Goal: Transaction & Acquisition: Purchase product/service

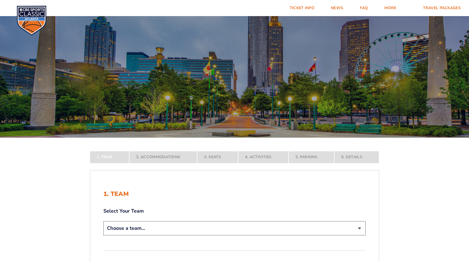
click at [357, 229] on select "Choose a team... Kentucky Wildcats Ohio State Buckeyes North Carolina Tar Heels…" at bounding box center [234, 228] width 262 height 14
select select "12756"
click at [103, 235] on select "Choose a team... [US_STATE] Wildcats [US_STATE] State Buckeyes [US_STATE] Tar H…" at bounding box center [234, 228] width 262 height 14
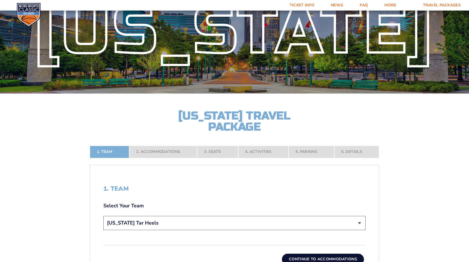
scroll to position [44, 0]
click at [359, 257] on button "Continue To Accommodations" at bounding box center [323, 258] width 82 height 11
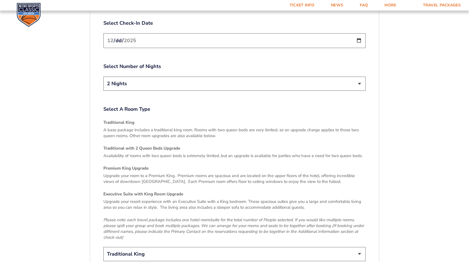
scroll to position [752, 0]
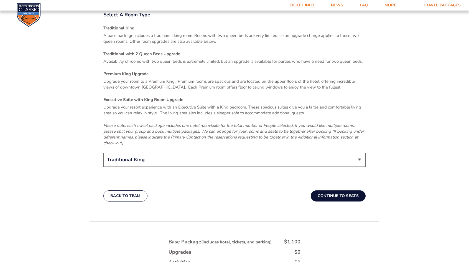
click at [356, 190] on button "Continue To Seats" at bounding box center [338, 195] width 55 height 11
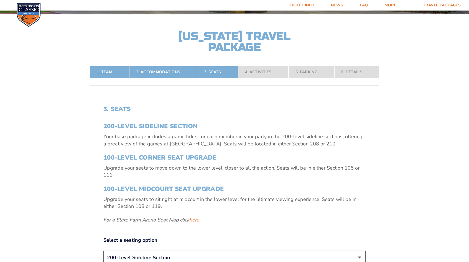
scroll to position [126, 0]
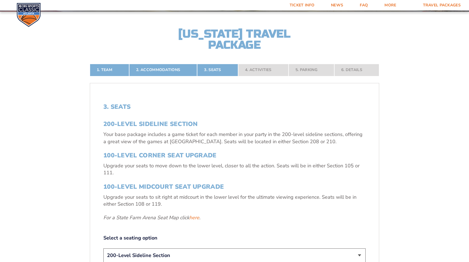
click at [359, 259] on select "200-Level Sideline Section 100-Level Corner Seat Upgrade (+$120 per person) 100…" at bounding box center [234, 255] width 262 height 14
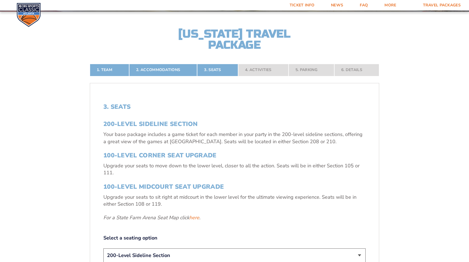
select select "100-Level Midcourt Seat Upgrade"
click at [103, 248] on select "200-Level Sideline Section 100-Level Corner Seat Upgrade (+$120 per person) 100…" at bounding box center [234, 255] width 262 height 14
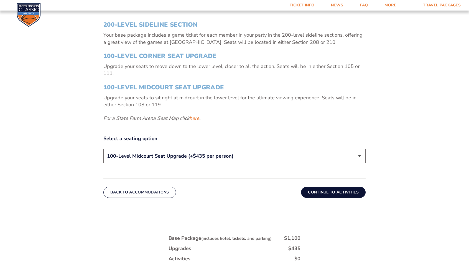
scroll to position [245, 0]
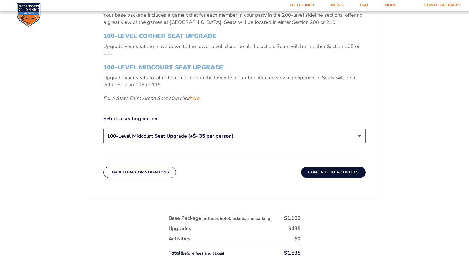
click at [349, 171] on button "Continue To Activities" at bounding box center [333, 172] width 65 height 11
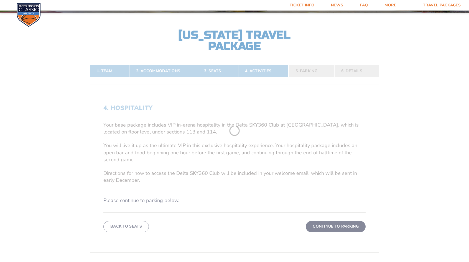
scroll to position [124, 0]
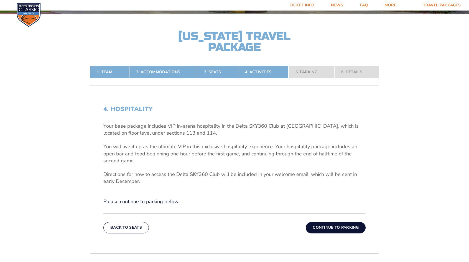
click at [352, 224] on button "Continue To Parking" at bounding box center [336, 227] width 60 height 11
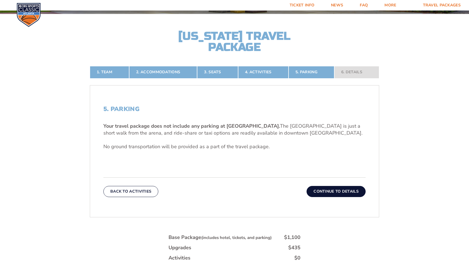
click at [351, 188] on button "Continue To Details" at bounding box center [336, 191] width 59 height 11
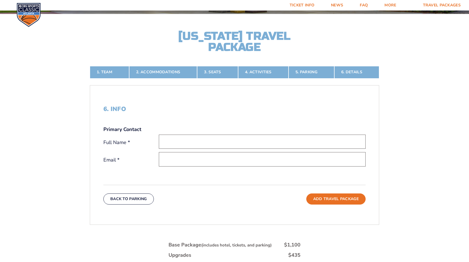
click at [351, 188] on div "Back To Parking Add Travel Package" at bounding box center [234, 195] width 262 height 20
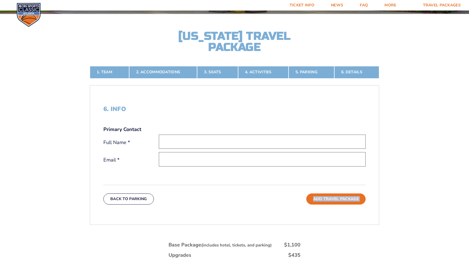
drag, startPoint x: 351, startPoint y: 188, endPoint x: 247, endPoint y: 176, distance: 104.1
click at [247, 176] on div "6. Info Primary Contact Full Name * Email * Back To Parking Add Travel Package" at bounding box center [234, 155] width 289 height 126
drag, startPoint x: 247, startPoint y: 176, endPoint x: 224, endPoint y: 139, distance: 43.6
click at [224, 139] on input "text" at bounding box center [262, 141] width 207 height 14
type input "Johnny G Taylor"
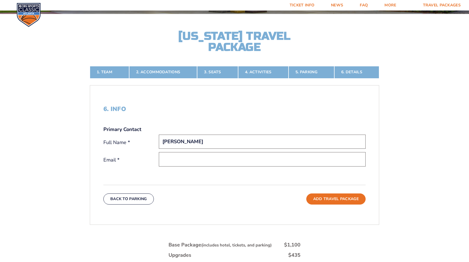
type input "jtaylor1746medevac@gmail.com"
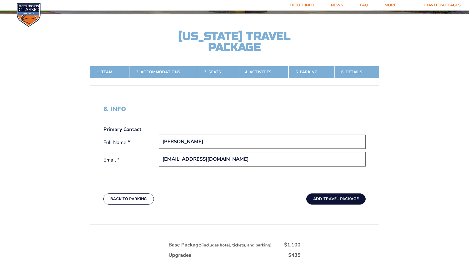
click at [325, 198] on button "Add Travel Package" at bounding box center [335, 198] width 59 height 11
click at [354, 196] on button "Add Travel Package" at bounding box center [335, 198] width 59 height 11
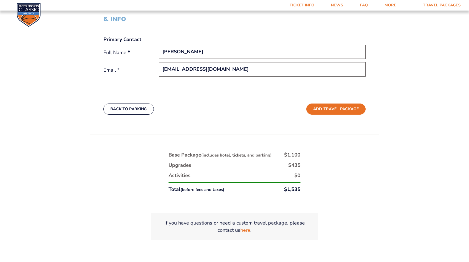
scroll to position [234, 0]
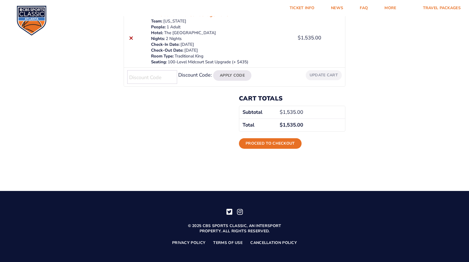
scroll to position [119, 0]
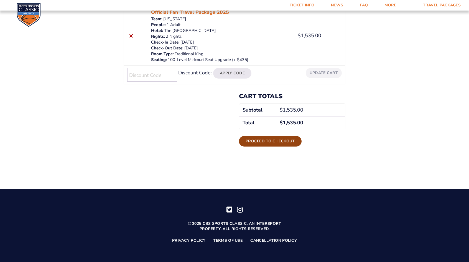
click at [274, 141] on link "Proceed to checkout" at bounding box center [270, 141] width 63 height 11
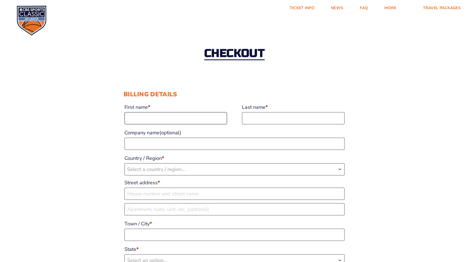
click at [133, 121] on input "First name *" at bounding box center [175, 118] width 103 height 12
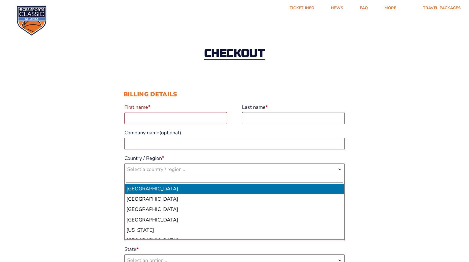
click at [340, 167] on b "Country / Region" at bounding box center [340, 169] width 4 height 4
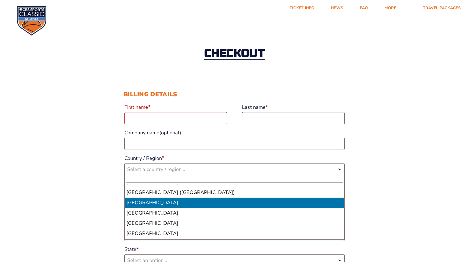
scroll to position [2485, 0]
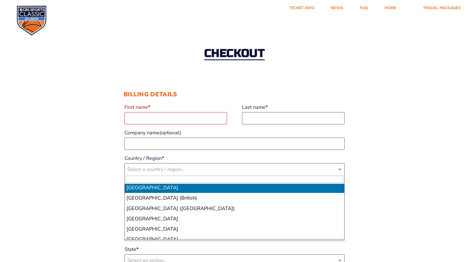
select select "VN"
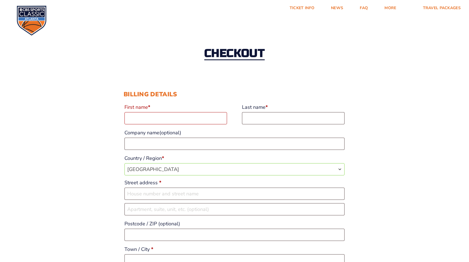
click at [339, 189] on input "Street address *" at bounding box center [234, 193] width 220 height 12
drag, startPoint x: 339, startPoint y: 189, endPoint x: 343, endPoint y: 177, distance: 12.5
click at [343, 177] on p "Street address *" at bounding box center [235, 189] width 222 height 24
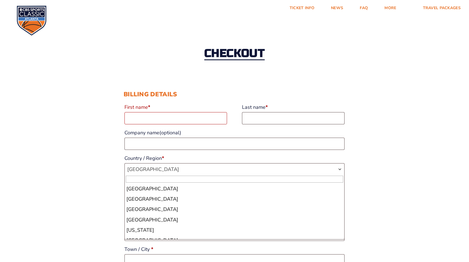
scroll to position [2464, 0]
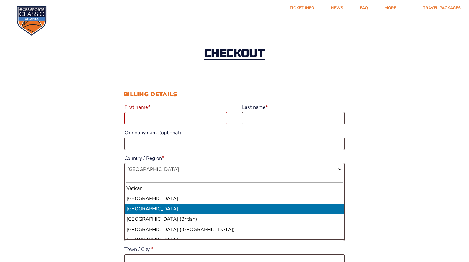
click at [339, 170] on b "Country / Region" at bounding box center [340, 169] width 4 height 4
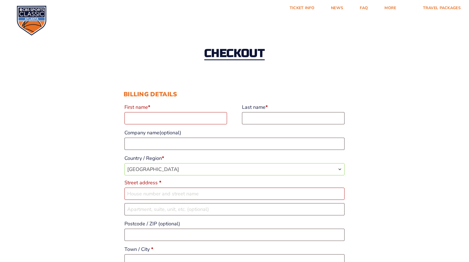
click at [339, 168] on b "Country / Region" at bounding box center [340, 169] width 4 height 4
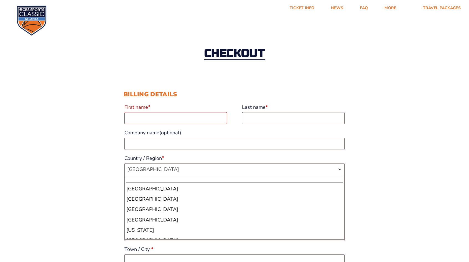
scroll to position [2474, 0]
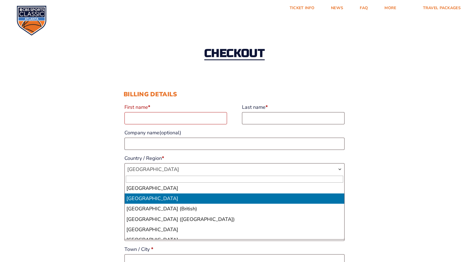
click at [339, 168] on b "Country / Region" at bounding box center [340, 169] width 4 height 4
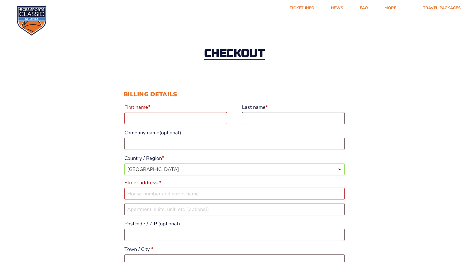
click at [339, 168] on b "Country / Region" at bounding box center [340, 169] width 4 height 4
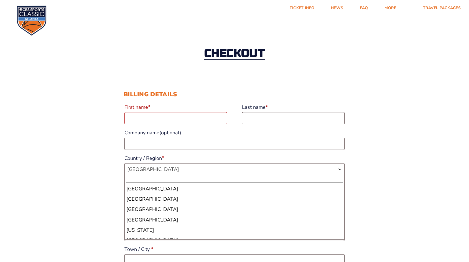
click at [339, 168] on b "Country / Region" at bounding box center [340, 169] width 4 height 4
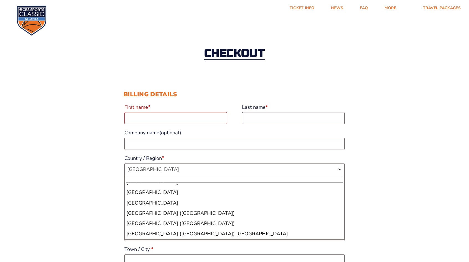
scroll to position [2374, 0]
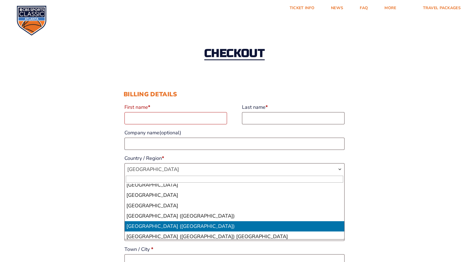
select select "US"
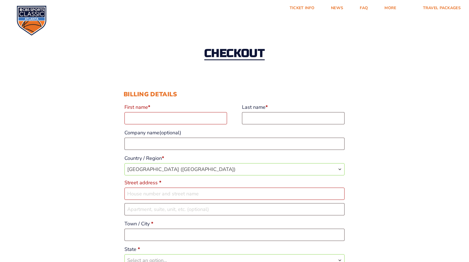
click at [150, 194] on input "Street address *" at bounding box center [234, 193] width 220 height 12
type input "7"
click at [171, 235] on input "Town / City *" at bounding box center [234, 234] width 220 height 12
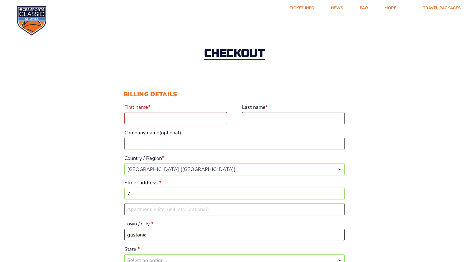
type input "gastonia"
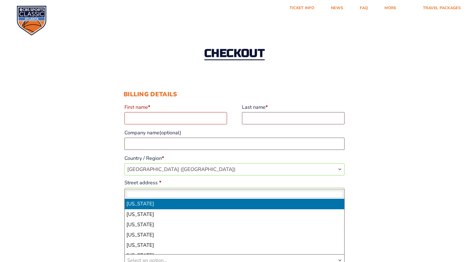
click at [340, 259] on b "Checkout" at bounding box center [340, 260] width 4 height 4
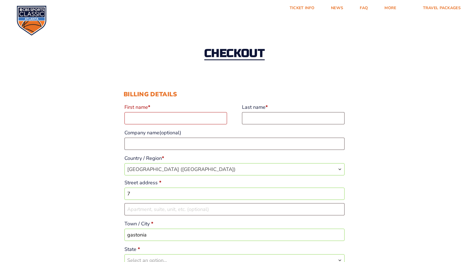
click at [339, 258] on b "Checkout" at bounding box center [340, 260] width 4 height 4
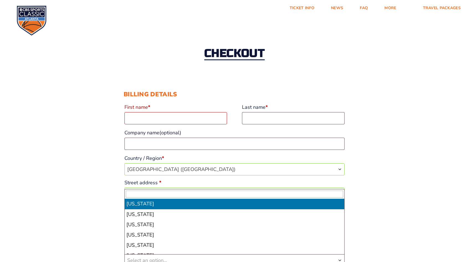
click at [338, 258] on b "Checkout" at bounding box center [340, 260] width 4 height 4
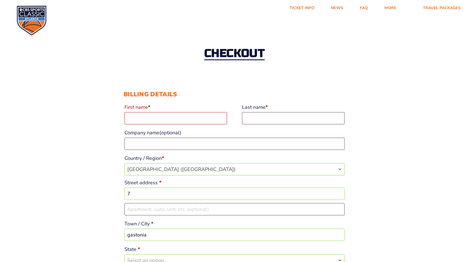
click at [338, 258] on b "Checkout" at bounding box center [340, 260] width 4 height 4
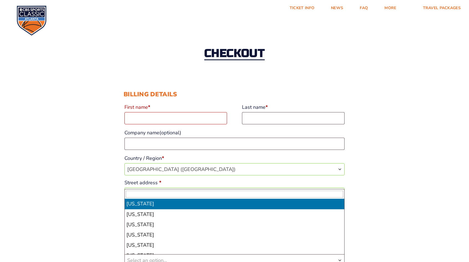
click at [338, 258] on b "Checkout" at bounding box center [340, 260] width 4 height 4
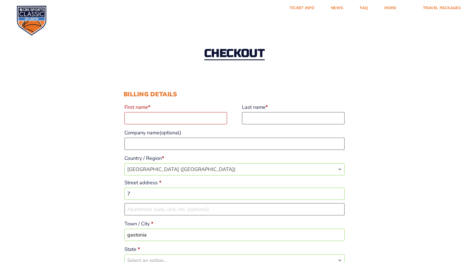
click at [338, 258] on b "Checkout" at bounding box center [340, 260] width 4 height 4
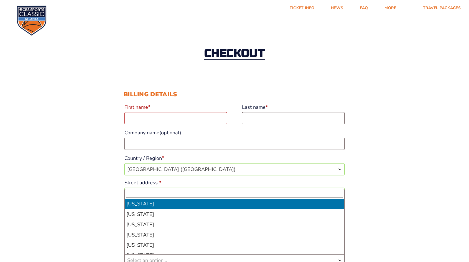
click at [338, 258] on b "Checkout" at bounding box center [340, 260] width 4 height 4
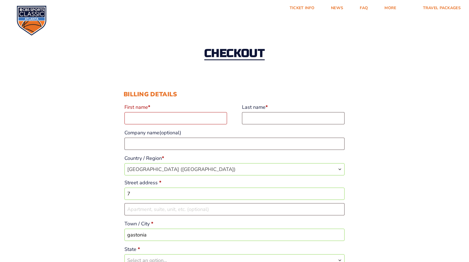
click at [338, 258] on b "Checkout" at bounding box center [340, 260] width 4 height 4
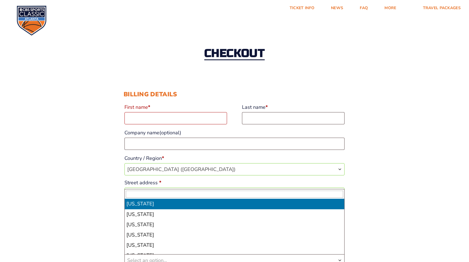
click at [338, 258] on b "Checkout" at bounding box center [340, 260] width 4 height 4
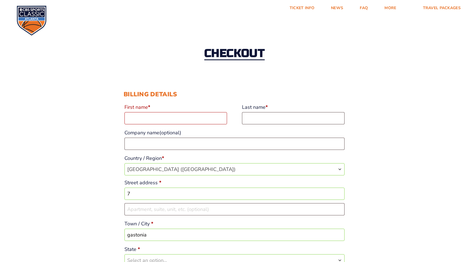
click at [338, 258] on b "Checkout" at bounding box center [340, 260] width 4 height 4
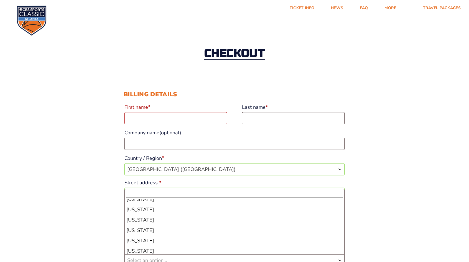
scroll to position [375, 0]
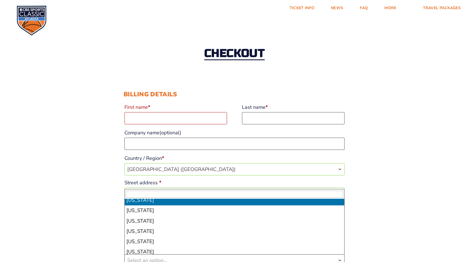
drag, startPoint x: 336, startPoint y: 200, endPoint x: 341, endPoint y: 200, distance: 4.4
click at [341, 200] on ul "Alabama Alaska Arizona Arkansas California Colorado Connecticut Delaware Distri…" at bounding box center [234, 225] width 219 height 55
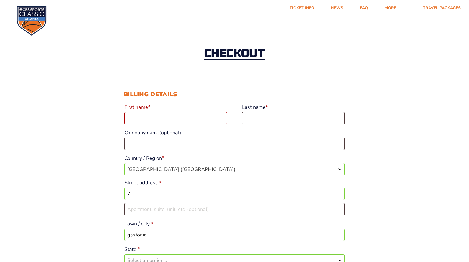
scroll to position [4, 0]
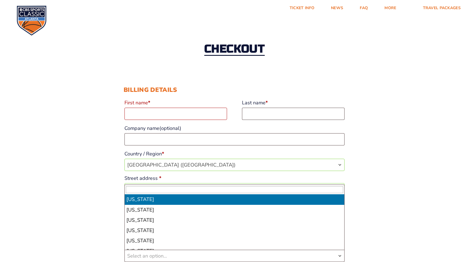
click at [340, 255] on b "Checkout" at bounding box center [340, 255] width 4 height 4
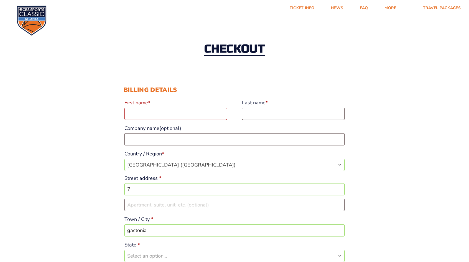
click at [340, 255] on b "Checkout" at bounding box center [340, 255] width 4 height 4
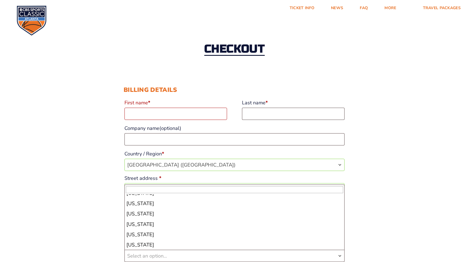
scroll to position [325, 0]
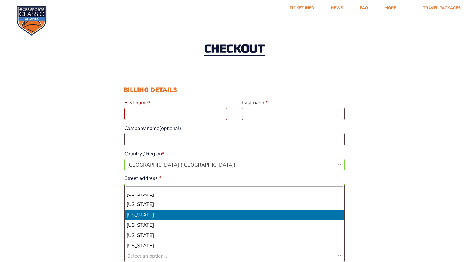
select select "NC"
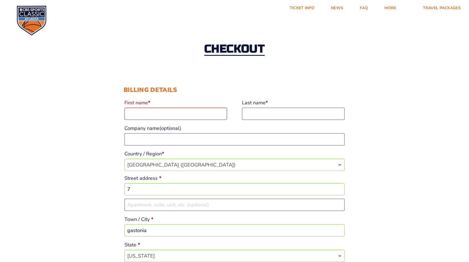
drag, startPoint x: 401, startPoint y: 225, endPoint x: 365, endPoint y: 234, distance: 37.2
click at [135, 188] on input "7" at bounding box center [234, 189] width 220 height 12
click at [177, 189] on input "7" at bounding box center [234, 189] width 220 height 12
type input "[STREET_ADDRESS]"
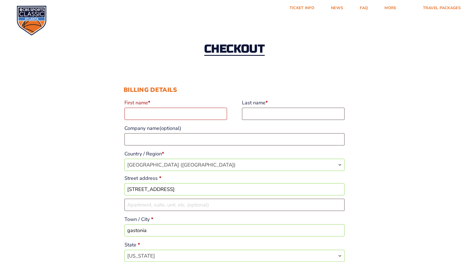
type input "[PERSON_NAME]"
type input "28054"
type input "17042140355"
type input "[EMAIL_ADDRESS][DOMAIN_NAME]"
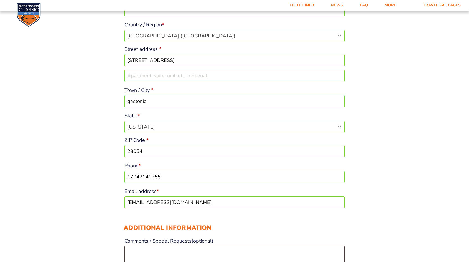
scroll to position [149, 0]
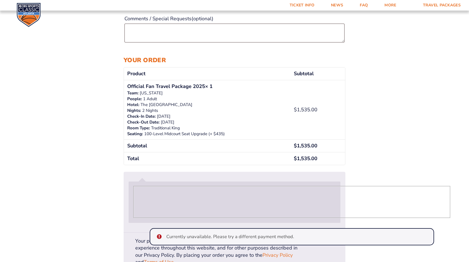
click at [468, 261] on div "Checkout Discount Code: Apply Code Billing details First name * [PERSON_NAME] L…" at bounding box center [234, 15] width 469 height 692
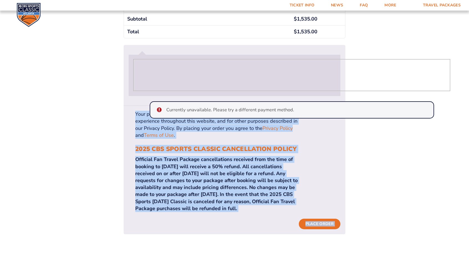
scroll to position [482, 0]
drag, startPoint x: 468, startPoint y: 261, endPoint x: 443, endPoint y: 242, distance: 31.3
click at [319, 218] on button "Place order" at bounding box center [320, 223] width 42 height 11
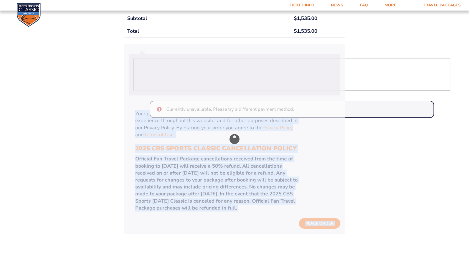
click at [329, 116] on div "Checkout" at bounding box center [235, 138] width 222 height 189
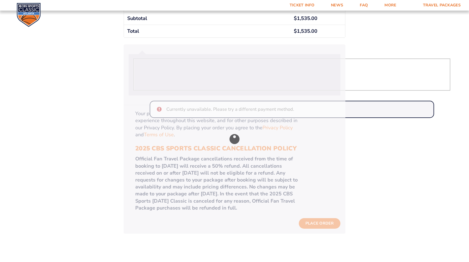
click at [329, 116] on div "Checkout" at bounding box center [235, 138] width 222 height 189
click at [274, 110] on div "Checkout" at bounding box center [235, 138] width 222 height 189
click at [320, 115] on div "Checkout" at bounding box center [235, 138] width 222 height 189
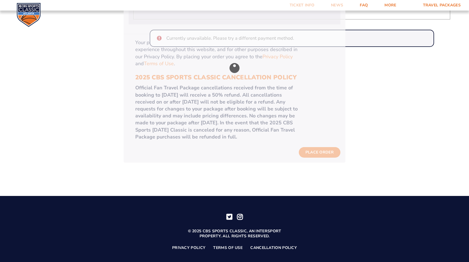
scroll to position [558, 0]
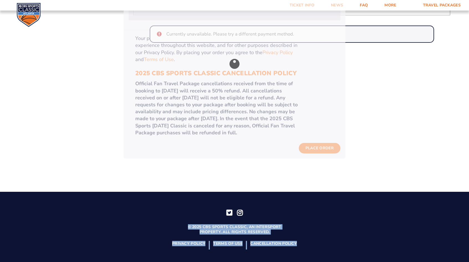
drag, startPoint x: 468, startPoint y: 260, endPoint x: 428, endPoint y: 209, distance: 64.6
click at [428, 209] on footer "© 2025 CBS Sports Classic, an Intersport property. All rights reserved. Privacy…" at bounding box center [234, 228] width 469 height 74
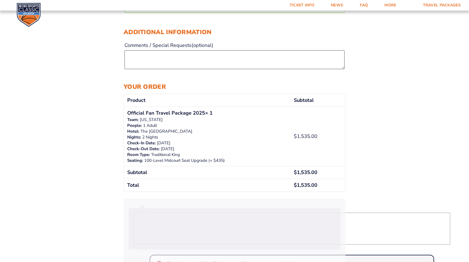
drag, startPoint x: 429, startPoint y: 244, endPoint x: 469, endPoint y: 252, distance: 41.1
click at [469, 252] on html "Ticket Info News FAQ More Yearly Results Contact Travel Packages Travel Package…" at bounding box center [234, 82] width 469 height 823
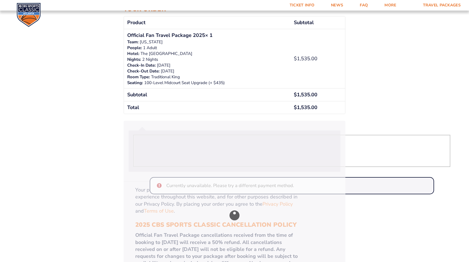
scroll to position [411, 0]
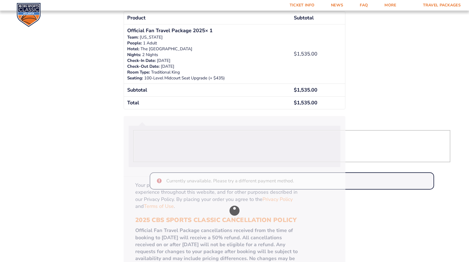
click at [160, 179] on div "Checkout" at bounding box center [235, 210] width 222 height 189
click at [273, 198] on div "Checkout" at bounding box center [235, 210] width 222 height 189
click at [166, 206] on div "Checkout" at bounding box center [235, 210] width 222 height 189
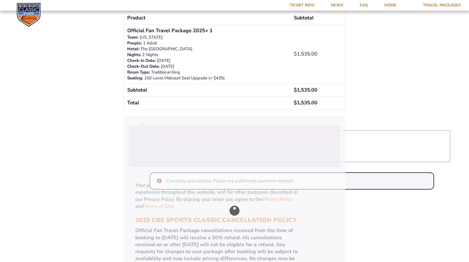
click at [166, 206] on div "Checkout" at bounding box center [235, 210] width 222 height 189
click at [275, 198] on div "Checkout" at bounding box center [235, 210] width 222 height 189
drag, startPoint x: 274, startPoint y: 197, endPoint x: 273, endPoint y: 204, distance: 7.1
click at [273, 204] on div "Checkout" at bounding box center [235, 210] width 222 height 189
click at [285, 198] on div "Checkout" at bounding box center [235, 210] width 222 height 189
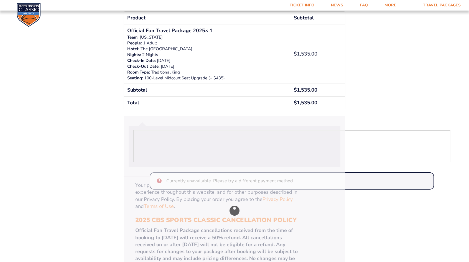
drag, startPoint x: 394, startPoint y: 81, endPoint x: 393, endPoint y: 75, distance: 5.9
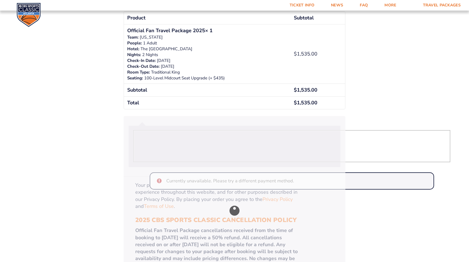
click at [326, 184] on div "Checkout" at bounding box center [235, 210] width 222 height 189
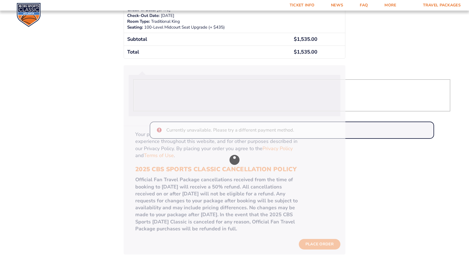
scroll to position [496, 0]
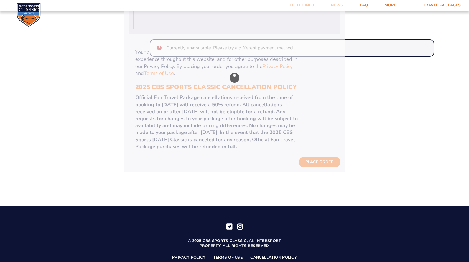
scroll to position [558, 0]
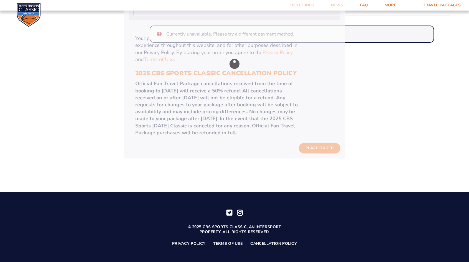
drag, startPoint x: 404, startPoint y: 151, endPoint x: 424, endPoint y: 79, distance: 74.6
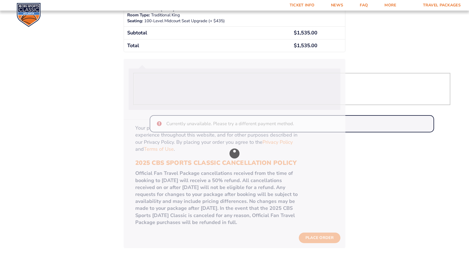
scroll to position [439, 0]
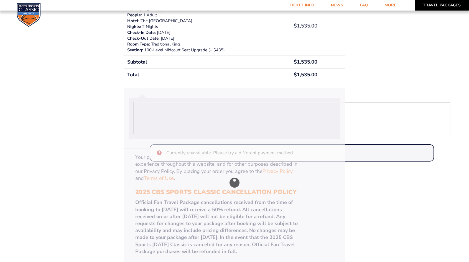
click at [455, 2] on link "Travel Packages" at bounding box center [442, 5] width 55 height 11
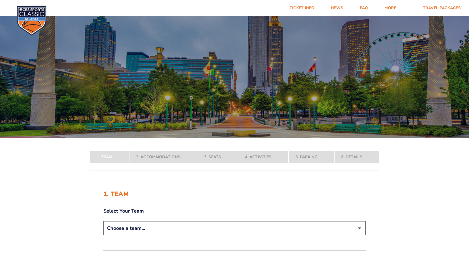
click at [356, 230] on select "Choose a team... Kentucky Wildcats Ohio State Buckeyes North Carolina Tar Heels…" at bounding box center [234, 228] width 262 height 14
select select "12756"
click at [103, 235] on select "Choose a team... Kentucky Wildcats Ohio State Buckeyes North Carolina Tar Heels…" at bounding box center [234, 228] width 262 height 14
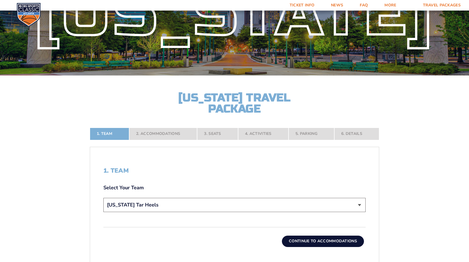
scroll to position [95, 0]
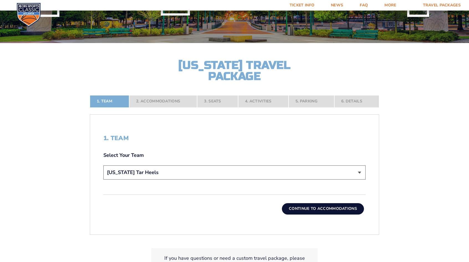
click at [341, 208] on button "Continue To Accommodations" at bounding box center [323, 208] width 82 height 11
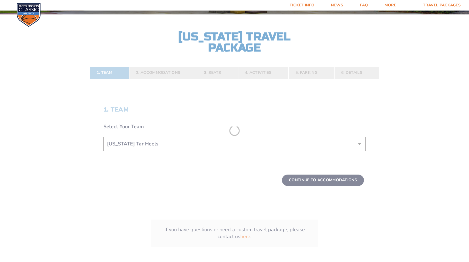
scroll to position [124, 0]
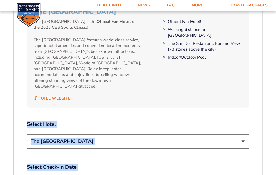
scroll to position [569, 0]
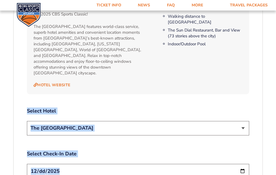
drag, startPoint x: 275, startPoint y: 171, endPoint x: 283, endPoint y: 167, distance: 8.6
click at [276, 167] on html "Ticket Info News FAQ More Yearly Results Contact Travel Packages Travel Package…" at bounding box center [138, 60] width 276 height 1259
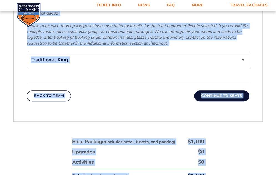
scroll to position [916, 0]
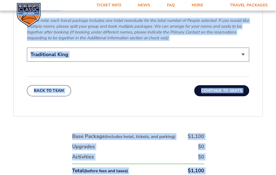
click at [223, 85] on button "Continue To Seats" at bounding box center [221, 90] width 55 height 11
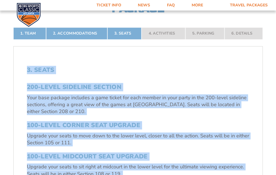
scroll to position [127, 0]
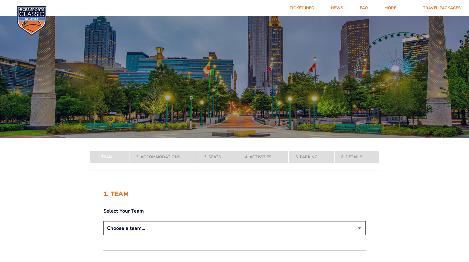
click at [359, 226] on select "Choose a team... Kentucky Wildcats Ohio State Buckeyes North Carolina Tar Heels…" at bounding box center [234, 228] width 262 height 14
select select "12756"
click at [103, 235] on select "Choose a team... Kentucky Wildcats Ohio State Buckeyes North Carolina Tar Heels…" at bounding box center [234, 228] width 262 height 14
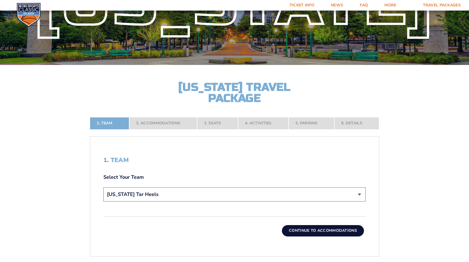
scroll to position [86, 0]
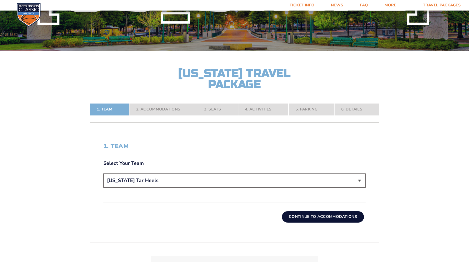
click at [332, 215] on button "Continue To Accommodations" at bounding box center [323, 216] width 82 height 11
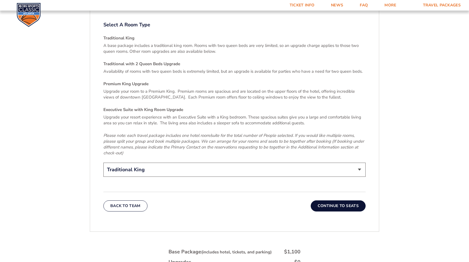
scroll to position [835, 0]
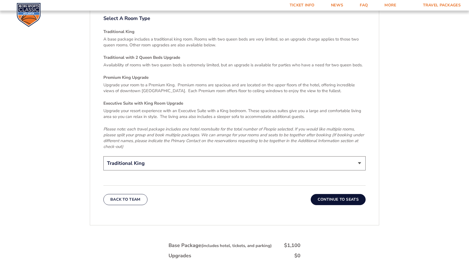
click at [357, 194] on button "Continue To Seats" at bounding box center [338, 199] width 55 height 11
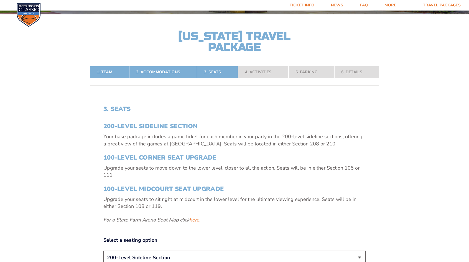
scroll to position [126, 0]
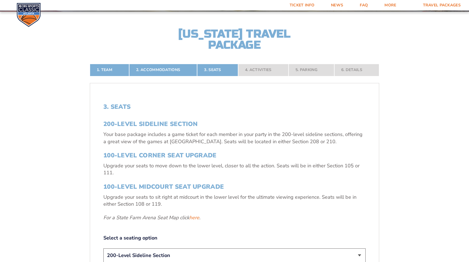
click at [360, 255] on select "200-Level Sideline Section 100-Level Corner Seat Upgrade (+$120 per person) 100…" at bounding box center [234, 255] width 262 height 14
click at [299, 249] on select "200-Level Sideline Section 100-Level Corner Seat Upgrade (+$120 per person) 100…" at bounding box center [234, 255] width 262 height 14
click at [468, 259] on form "Kentucky Kentucky Travel Package Ohio State Ohio State Travel Package North Car…" at bounding box center [234, 161] width 469 height 575
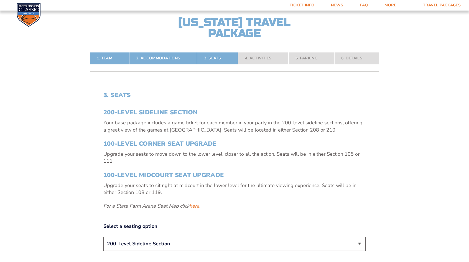
click at [468, 259] on form "Kentucky Kentucky Travel Package Ohio State Ohio State Travel Package North Car…" at bounding box center [234, 150] width 469 height 575
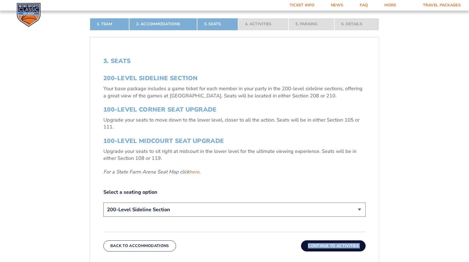
click at [468, 259] on form "Kentucky Kentucky Travel Package Ohio State Ohio State Travel Package North Car…" at bounding box center [234, 115] width 469 height 575
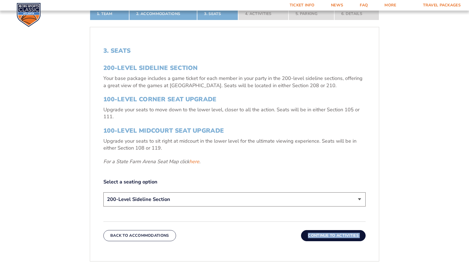
click at [468, 259] on form "Kentucky Kentucky Travel Package Ohio State Ohio State Travel Package North Car…" at bounding box center [234, 105] width 469 height 575
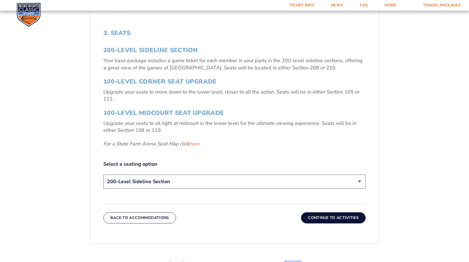
scroll to position [232, 0]
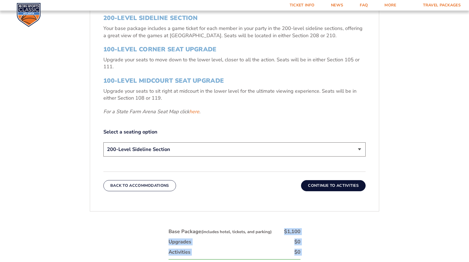
click at [468, 259] on form "Kentucky Kentucky Travel Package Ohio State Ohio State Travel Package North Car…" at bounding box center [234, 55] width 469 height 575
click at [350, 182] on button "Continue To Activities" at bounding box center [333, 184] width 65 height 11
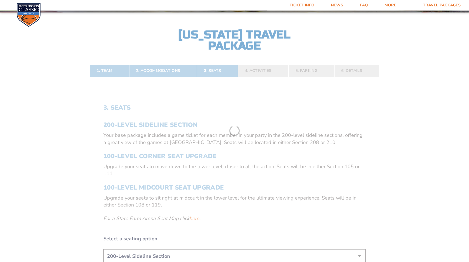
scroll to position [124, 0]
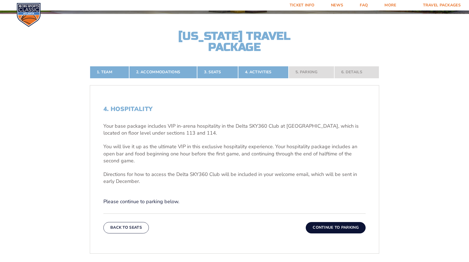
click at [337, 226] on button "Continue To Parking" at bounding box center [336, 227] width 60 height 11
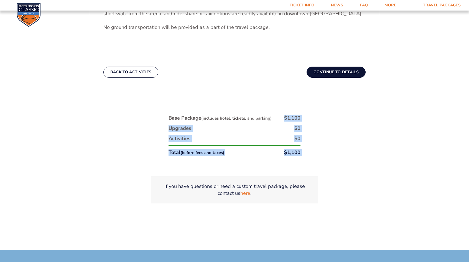
scroll to position [249, 0]
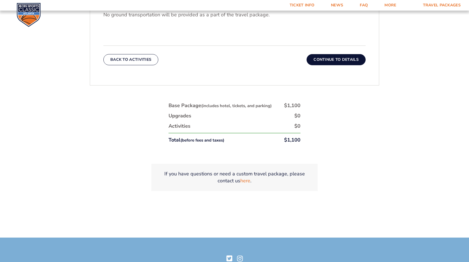
scroll to position [260, 0]
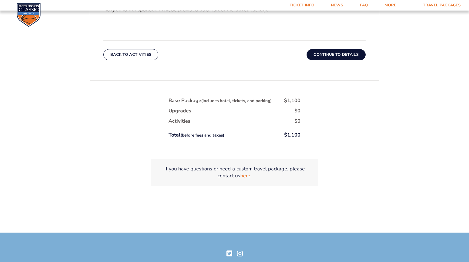
click at [328, 53] on button "Continue To Details" at bounding box center [336, 54] width 59 height 11
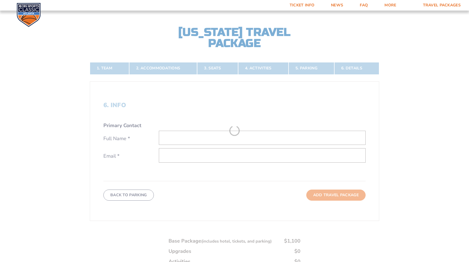
scroll to position [124, 0]
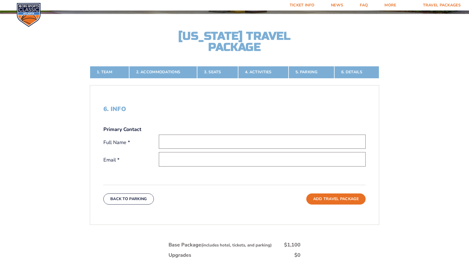
click at [196, 135] on input "text" at bounding box center [262, 141] width 207 height 14
drag, startPoint x: 196, startPoint y: 135, endPoint x: 202, endPoint y: 167, distance: 32.7
click at [202, 167] on div "Primary Contact Full Name * Email *" at bounding box center [234, 151] width 262 height 50
type input "Johnny G Taylor"
type input "[EMAIL_ADDRESS][DOMAIN_NAME]"
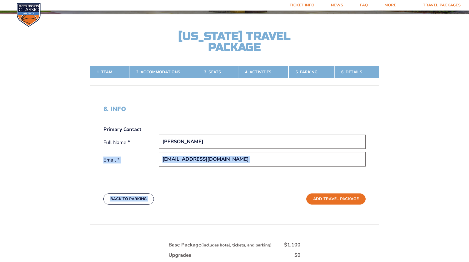
drag, startPoint x: 201, startPoint y: 167, endPoint x: 273, endPoint y: 179, distance: 73.0
click at [273, 179] on div "6. Info Primary Contact Full Name * Johnny G Taylor Email * jtaylor1746medevac@…" at bounding box center [234, 155] width 289 height 126
drag, startPoint x: 273, startPoint y: 179, endPoint x: 338, endPoint y: 194, distance: 66.7
click at [338, 194] on button "Add Travel Package" at bounding box center [335, 198] width 59 height 11
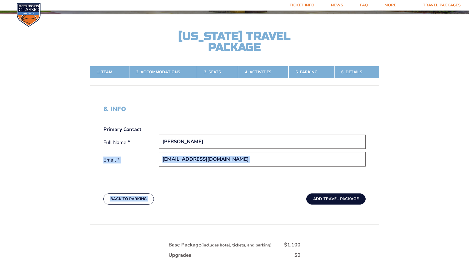
click at [338, 194] on button "Add Travel Package" at bounding box center [335, 198] width 59 height 11
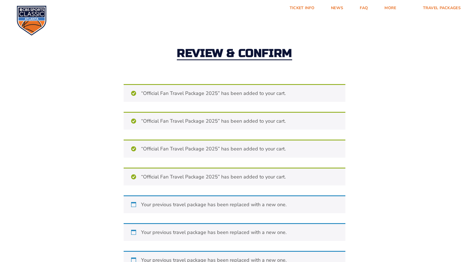
click at [338, 194] on div "“Official Fan Travel Package 2025” has been added to your cart. Continue shoppi…" at bounding box center [235, 190] width 222 height 212
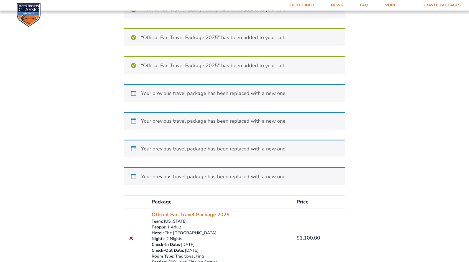
scroll to position [146, 0]
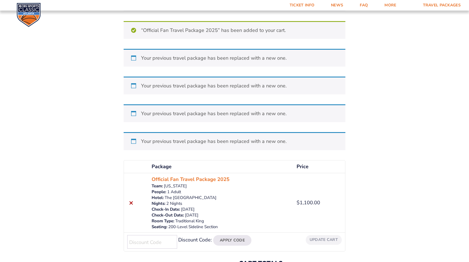
click at [427, 255] on div "Review & Confirm “Official Fan Travel Package 2025” has been added to your cart…" at bounding box center [234, 100] width 469 height 444
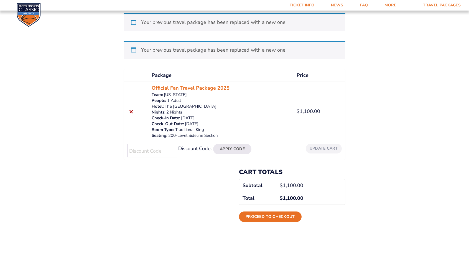
scroll to position [244, 0]
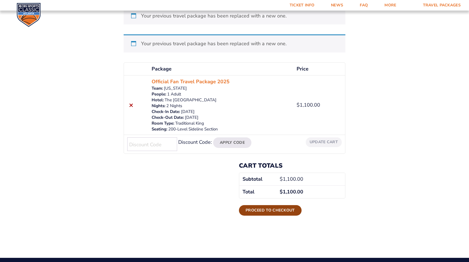
click at [273, 207] on link "Proceed to checkout" at bounding box center [270, 210] width 63 height 11
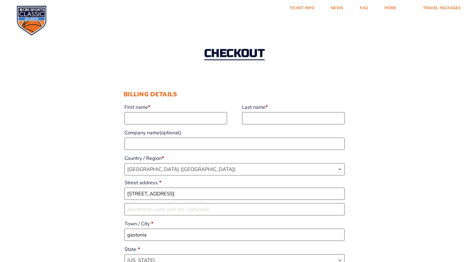
select select "NC"
click at [169, 120] on input "First name *" at bounding box center [175, 118] width 103 height 12
type input "[PERSON_NAME]"
type input "17042140355"
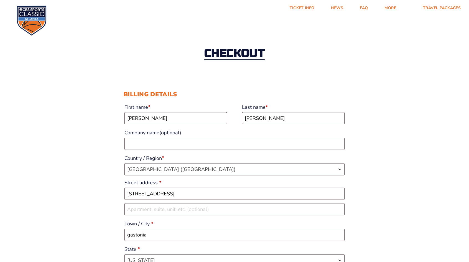
type input "[EMAIL_ADDRESS][DOMAIN_NAME]"
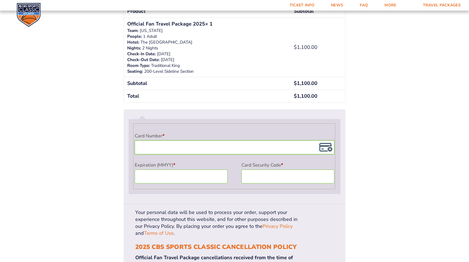
scroll to position [423, 0]
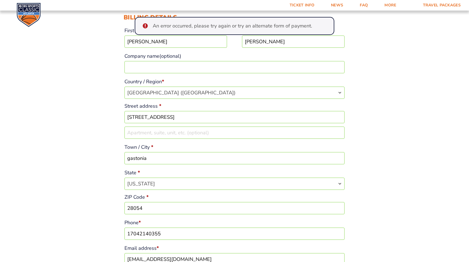
scroll to position [135, 0]
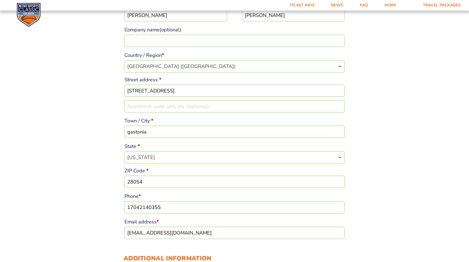
drag, startPoint x: 466, startPoint y: 259, endPoint x: 469, endPoint y: 259, distance: 3.3
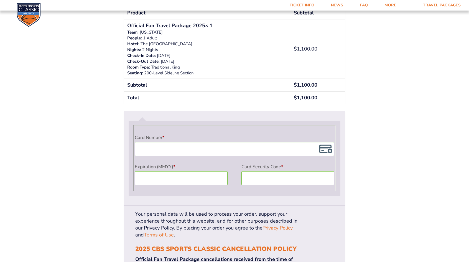
scroll to position [463, 0]
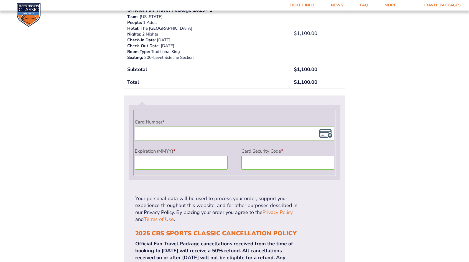
drag, startPoint x: 224, startPoint y: 92, endPoint x: 206, endPoint y: 125, distance: 37.7
click at [206, 125] on div "Product Subtotal Official Fan Travel Package 2025 × 1 Team: North Carolina Peop…" at bounding box center [235, 154] width 222 height 327
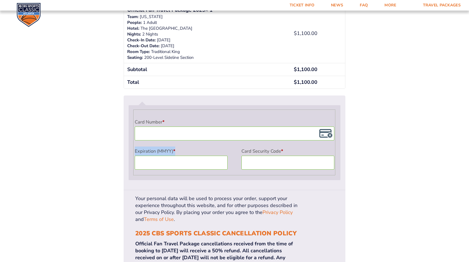
drag, startPoint x: 376, startPoint y: 188, endPoint x: 332, endPoint y: 197, distance: 44.8
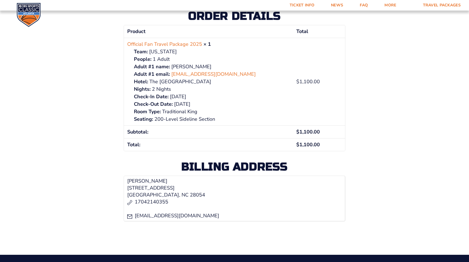
scroll to position [106, 0]
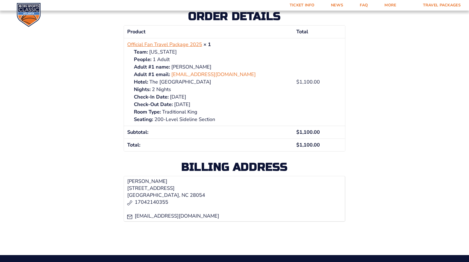
click at [150, 43] on link "Official Fan Travel Package 2025" at bounding box center [164, 44] width 75 height 7
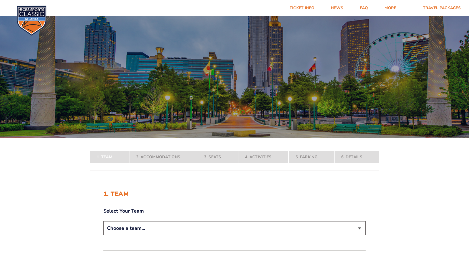
click at [260, 160] on nav "1. Team 2. Accommodations 3. Seats 4. Activities 5. Parking 6. Details" at bounding box center [234, 157] width 289 height 12
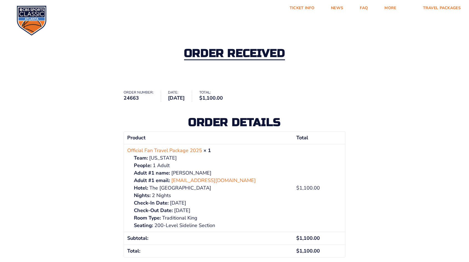
scroll to position [106, 0]
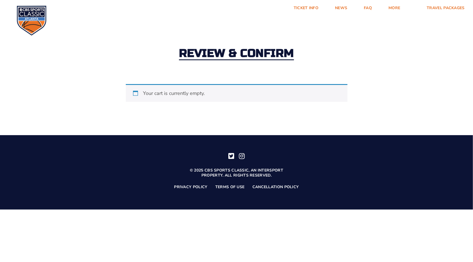
drag, startPoint x: 71, startPoint y: 38, endPoint x: 115, endPoint y: 81, distance: 61.7
click at [115, 81] on div "Review & Confirm" at bounding box center [236, 54] width 473 height 60
drag, startPoint x: 115, startPoint y: 81, endPoint x: 225, endPoint y: 30, distance: 121.4
click at [225, 30] on div "Review & Confirm" at bounding box center [236, 54] width 473 height 60
click at [251, 54] on h2 "Review & Confirm" at bounding box center [236, 54] width 115 height 12
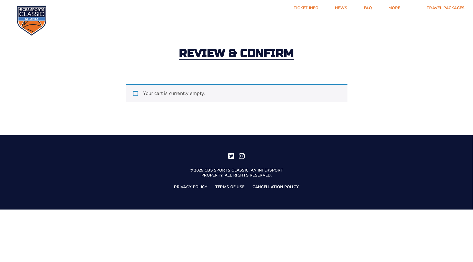
click at [260, 54] on h2 "Review & Confirm" at bounding box center [236, 54] width 115 height 12
drag, startPoint x: 260, startPoint y: 54, endPoint x: 241, endPoint y: 42, distance: 22.3
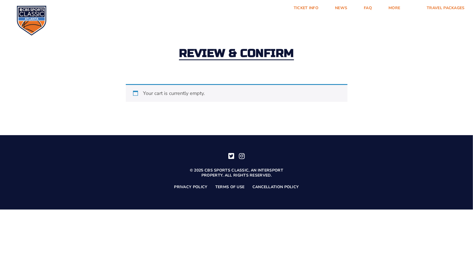
click at [241, 42] on div "Review & Confirm" at bounding box center [236, 54] width 473 height 60
click at [381, 65] on div "Review & Confirm" at bounding box center [236, 54] width 473 height 60
click at [469, 43] on div "Review & Confirm" at bounding box center [236, 54] width 473 height 60
drag, startPoint x: 469, startPoint y: 43, endPoint x: 472, endPoint y: 42, distance: 3.6
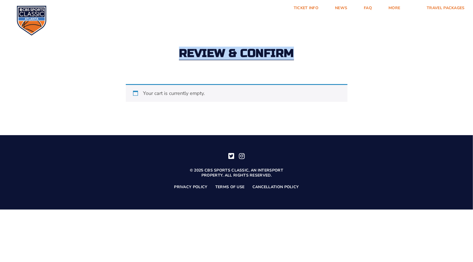
click at [472, 42] on div "Review & Confirm" at bounding box center [236, 54] width 473 height 60
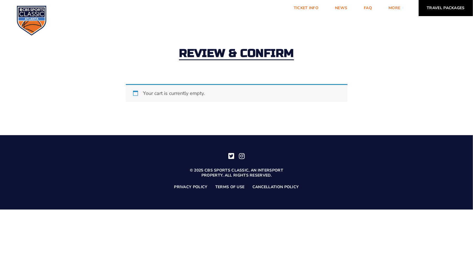
drag, startPoint x: 472, startPoint y: 42, endPoint x: 466, endPoint y: 15, distance: 27.4
click at [466, 24] on body "Ticket Info News FAQ More Yearly Results Contact Travel Packages Travel Package…" at bounding box center [236, 116] width 473 height 185
drag, startPoint x: 466, startPoint y: 15, endPoint x: 455, endPoint y: 69, distance: 55.4
click at [455, 69] on div "Review & Confirm" at bounding box center [236, 54] width 473 height 60
drag, startPoint x: 455, startPoint y: 69, endPoint x: 471, endPoint y: 19, distance: 53.1
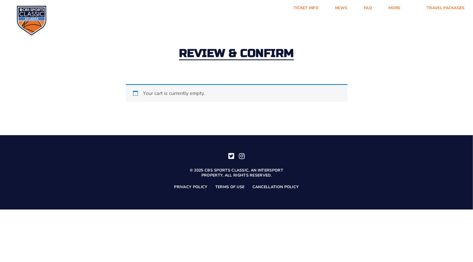
click at [471, 19] on html "Ticket Info News FAQ More Yearly Results Contact Travel Packages Travel Package…" at bounding box center [236, 104] width 473 height 209
drag, startPoint x: 315, startPoint y: 10, endPoint x: 81, endPoint y: 66, distance: 240.0
click at [81, 66] on div "Review & Confirm" at bounding box center [236, 54] width 473 height 60
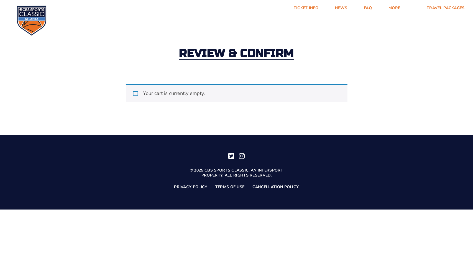
drag, startPoint x: 81, startPoint y: 66, endPoint x: 182, endPoint y: 24, distance: 108.8
click at [182, 24] on div "Review & Confirm" at bounding box center [236, 54] width 473 height 60
click at [136, 92] on div "Your cart is currently empty." at bounding box center [237, 93] width 222 height 18
click at [149, 91] on div "Your cart is currently empty." at bounding box center [237, 93] width 222 height 18
drag, startPoint x: 213, startPoint y: 89, endPoint x: 294, endPoint y: 48, distance: 90.2
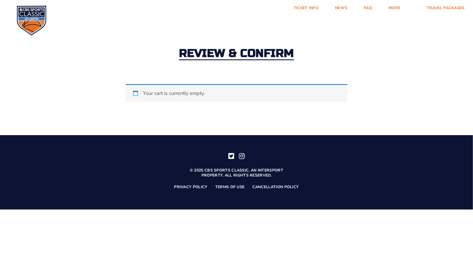
click at [294, 48] on div "Review & Confirm Your cart is currently empty. Return to shop" at bounding box center [236, 63] width 473 height 78
drag, startPoint x: 294, startPoint y: 48, endPoint x: 319, endPoint y: 65, distance: 29.6
click at [319, 65] on div "Review & Confirm" at bounding box center [236, 54] width 473 height 60
